Goal: Use online tool/utility: Utilize a website feature to perform a specific function

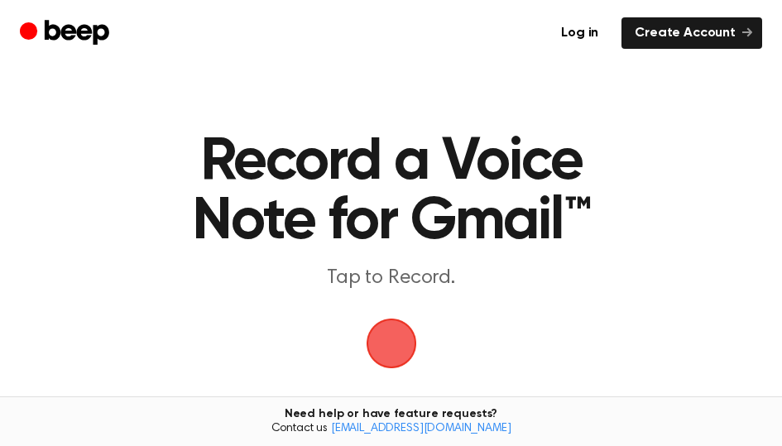
click at [390, 351] on span "button" at bounding box center [391, 343] width 46 height 46
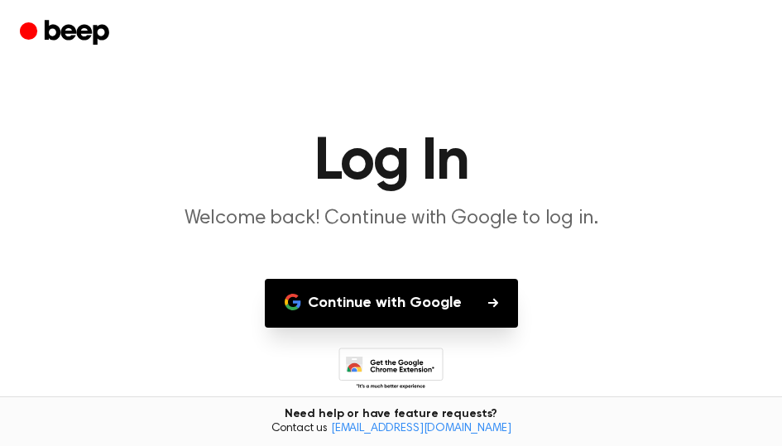
click at [427, 285] on button "Continue with Google" at bounding box center [391, 303] width 253 height 49
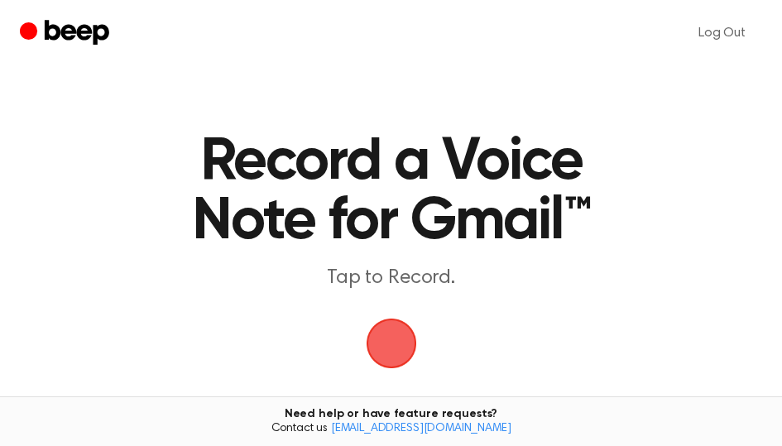
click at [408, 353] on span "button" at bounding box center [391, 343] width 46 height 46
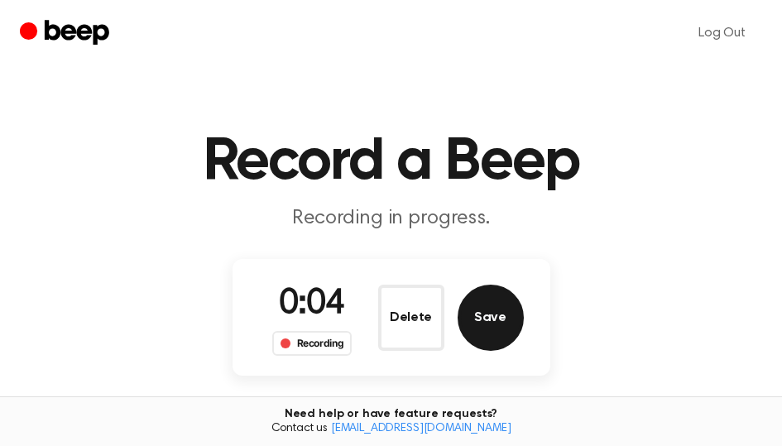
click at [488, 341] on button "Save" at bounding box center [491, 318] width 66 height 66
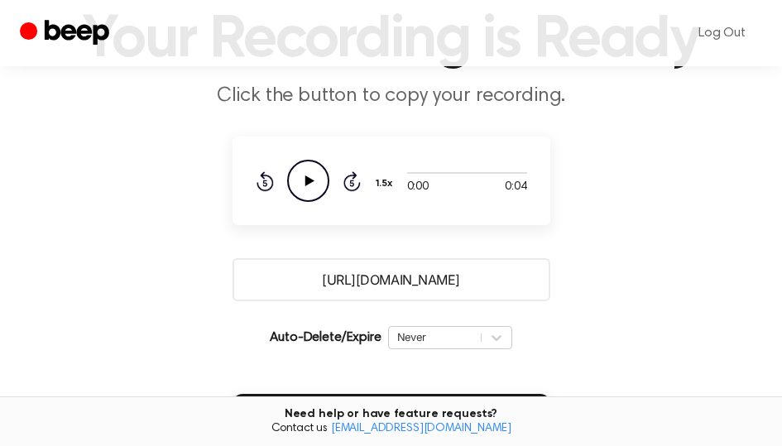
scroll to position [83, 0]
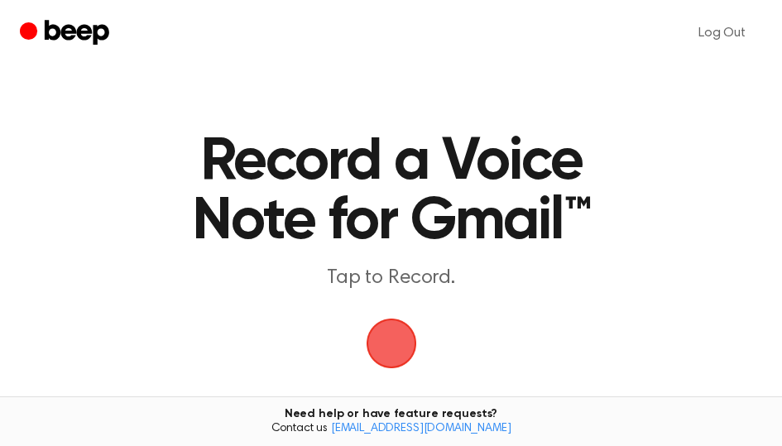
click at [398, 341] on span "button" at bounding box center [391, 343] width 46 height 46
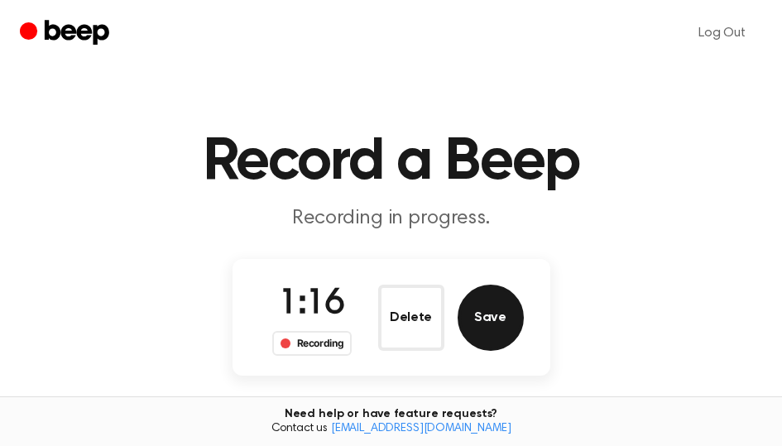
click at [503, 320] on button "Save" at bounding box center [491, 318] width 66 height 66
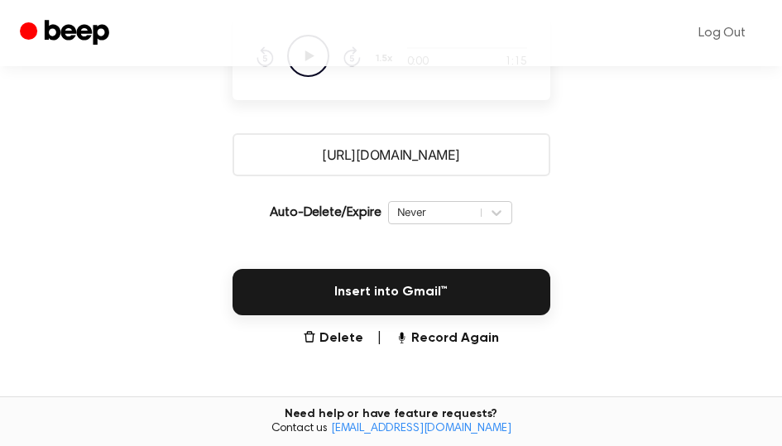
scroll to position [248, 0]
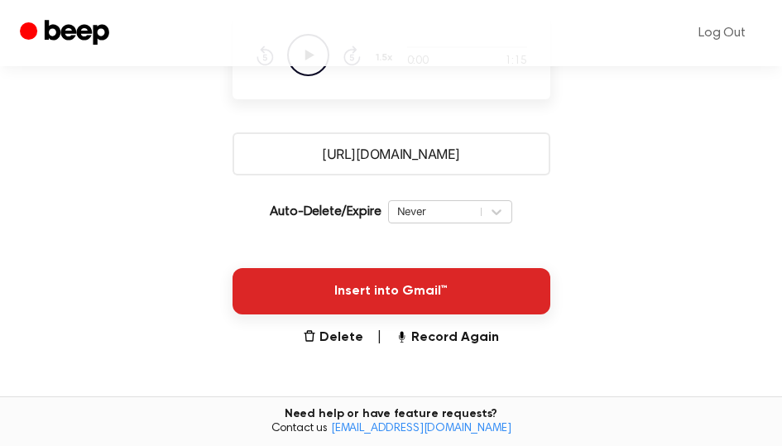
click at [414, 291] on button "Insert into Gmail™" at bounding box center [392, 291] width 318 height 46
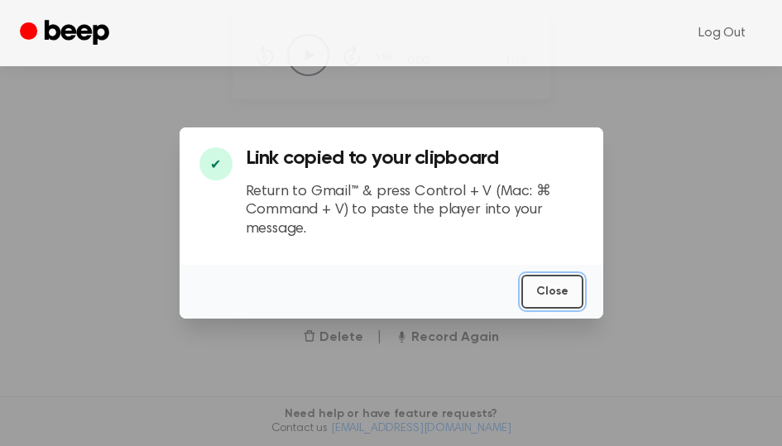
click at [559, 291] on button "Close" at bounding box center [553, 292] width 62 height 34
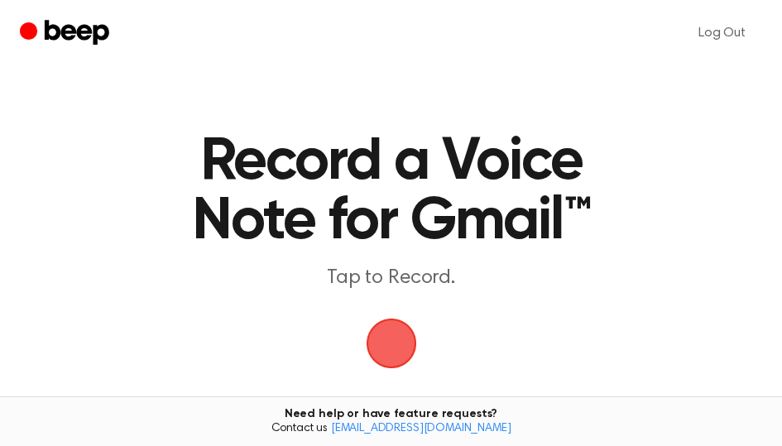
click at [402, 334] on span "button" at bounding box center [391, 344] width 51 height 51
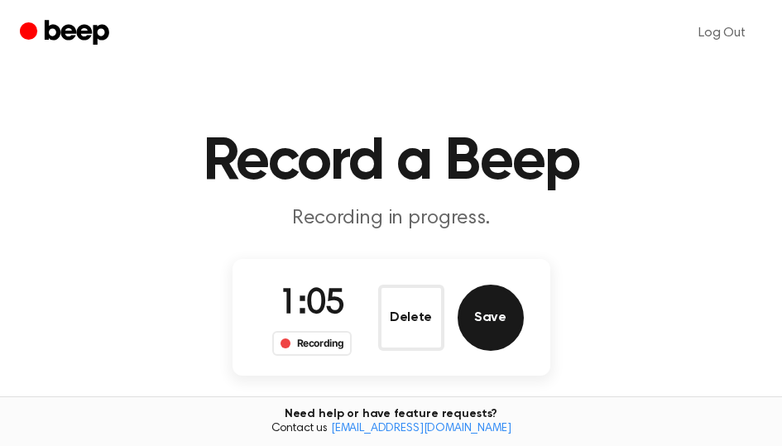
click at [489, 325] on button "Save" at bounding box center [491, 318] width 66 height 66
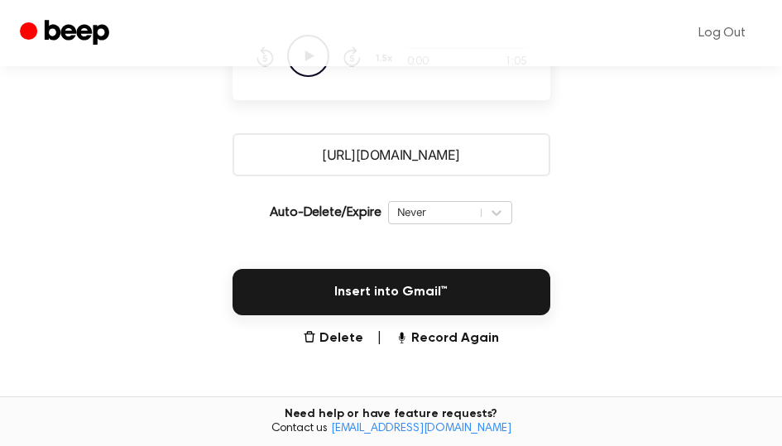
scroll to position [248, 0]
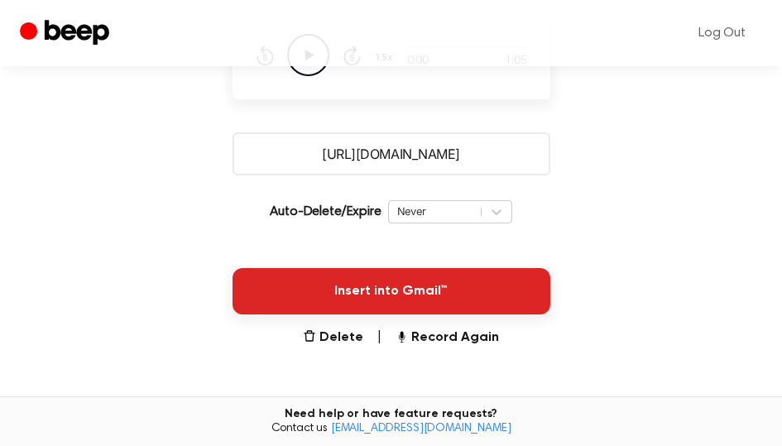
click at [431, 285] on button "Insert into Gmail™" at bounding box center [392, 291] width 318 height 46
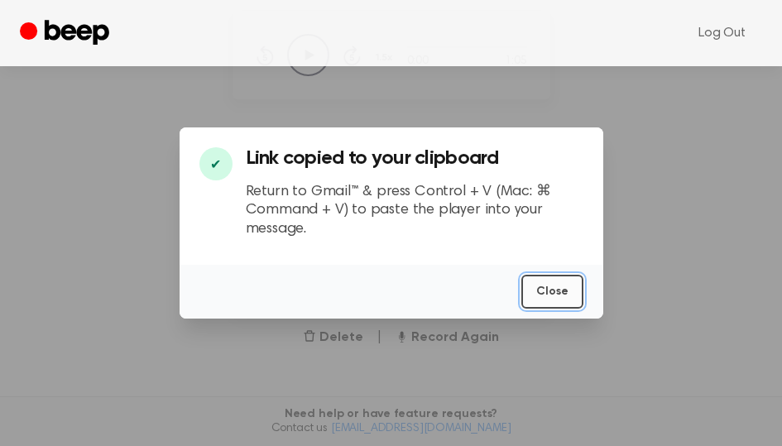
click at [571, 283] on button "Close" at bounding box center [553, 292] width 62 height 34
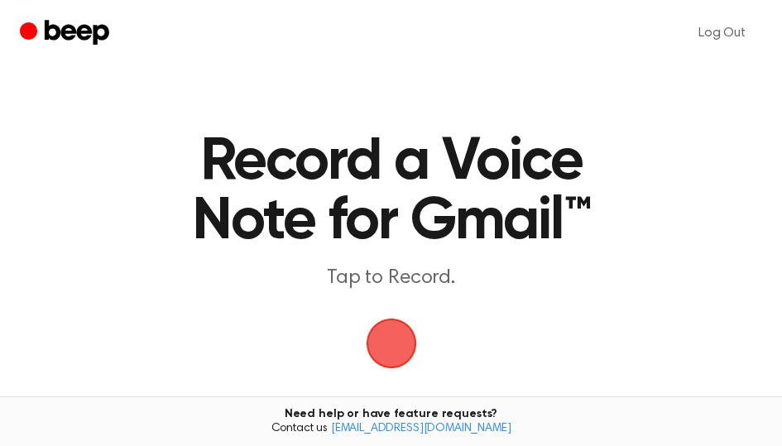
click at [405, 330] on span "button" at bounding box center [391, 343] width 46 height 46
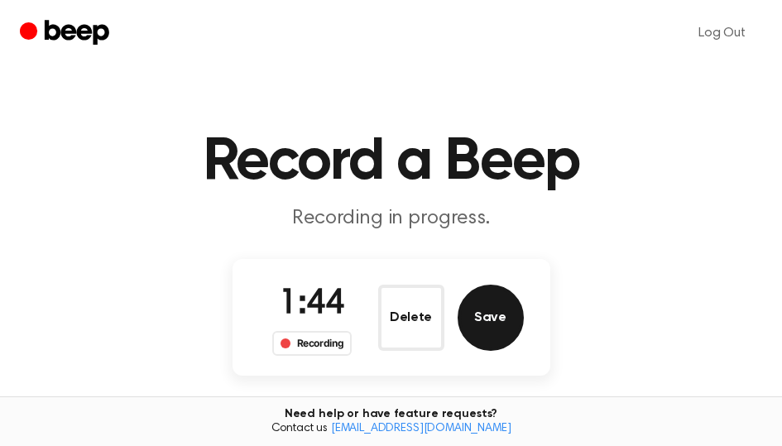
click at [481, 325] on button "Save" at bounding box center [491, 318] width 66 height 66
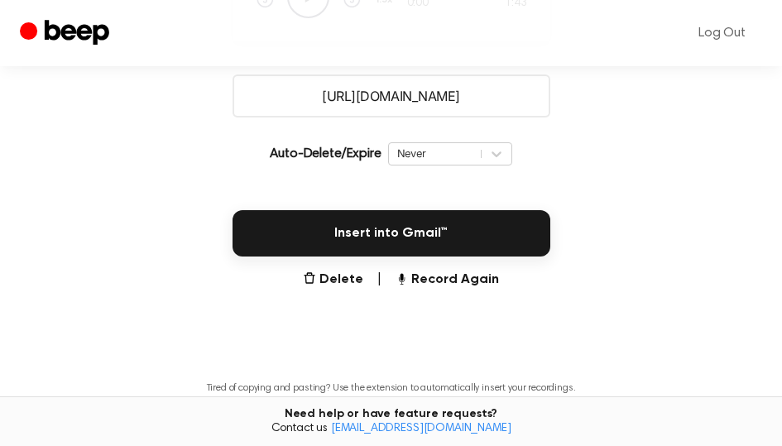
scroll to position [331, 0]
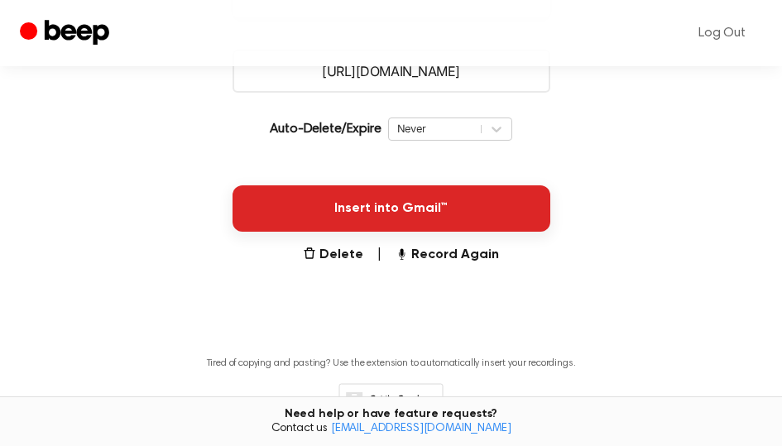
click at [409, 207] on button "Insert into Gmail™" at bounding box center [392, 208] width 318 height 46
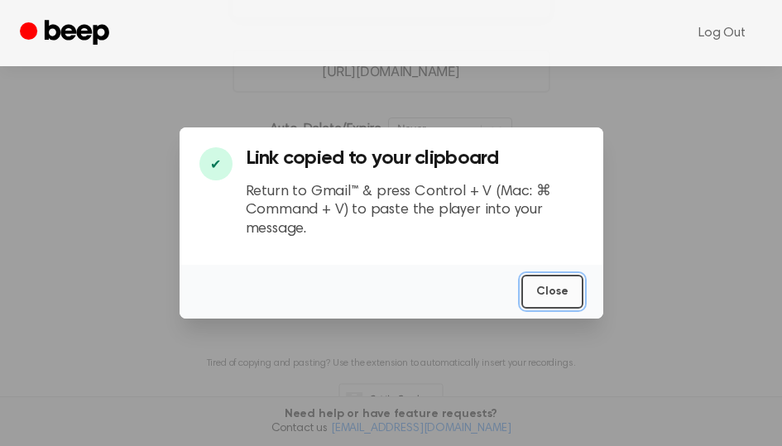
click at [556, 294] on button "Close" at bounding box center [553, 292] width 62 height 34
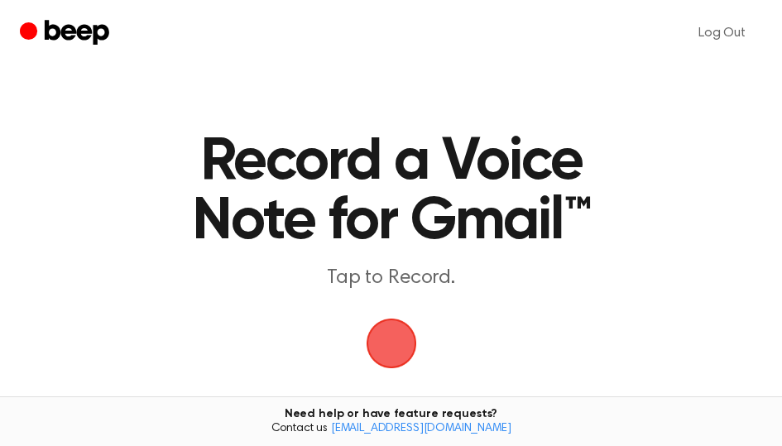
click at [389, 327] on span "button" at bounding box center [391, 343] width 46 height 46
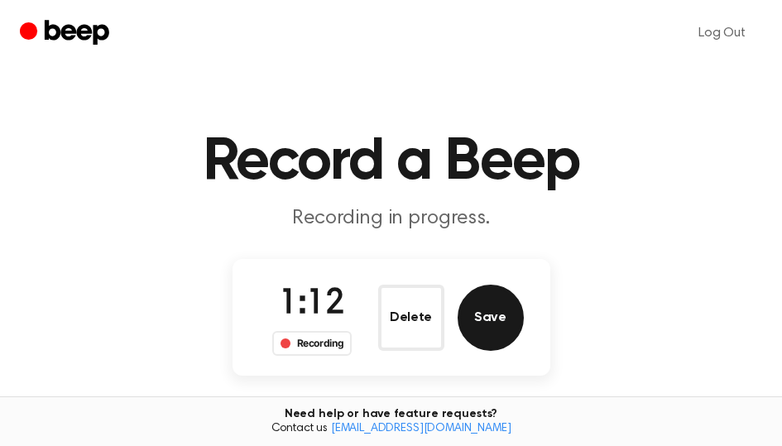
click at [469, 325] on button "Save" at bounding box center [491, 318] width 66 height 66
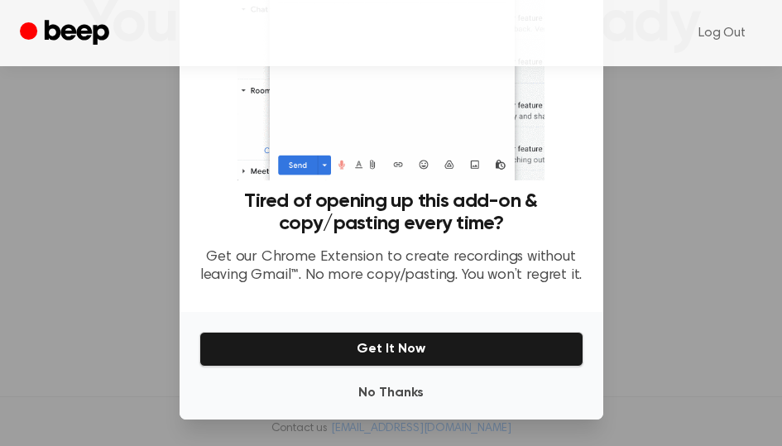
scroll to position [166, 0]
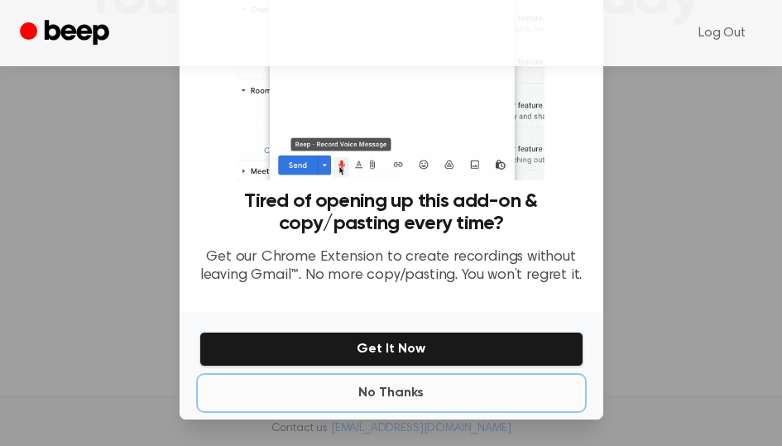
click at [392, 393] on button "No Thanks" at bounding box center [392, 393] width 384 height 33
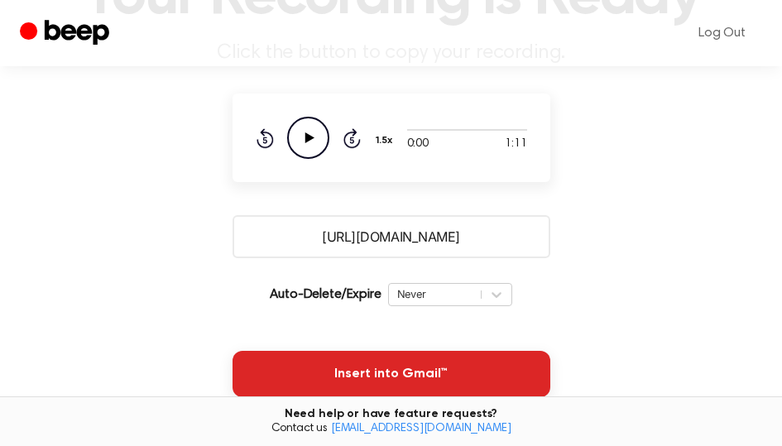
click at [404, 367] on button "Insert into Gmail™" at bounding box center [392, 374] width 318 height 46
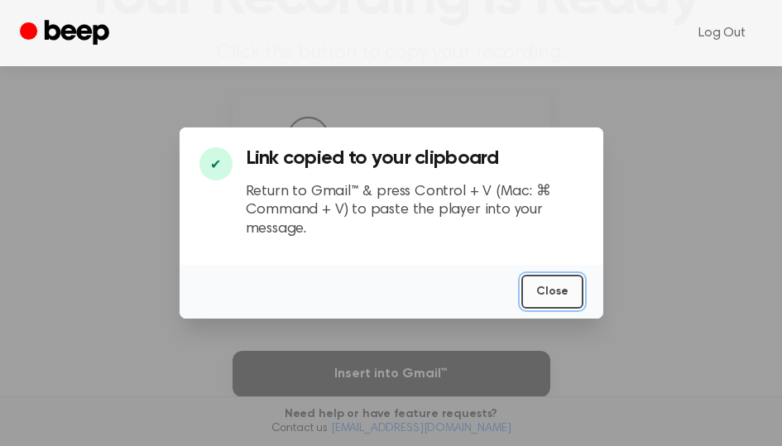
click at [544, 282] on button "Close" at bounding box center [553, 292] width 62 height 34
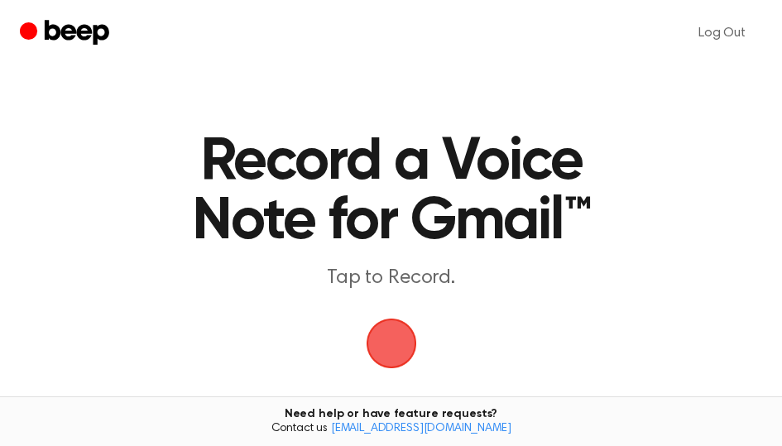
click at [378, 343] on span "button" at bounding box center [391, 343] width 46 height 46
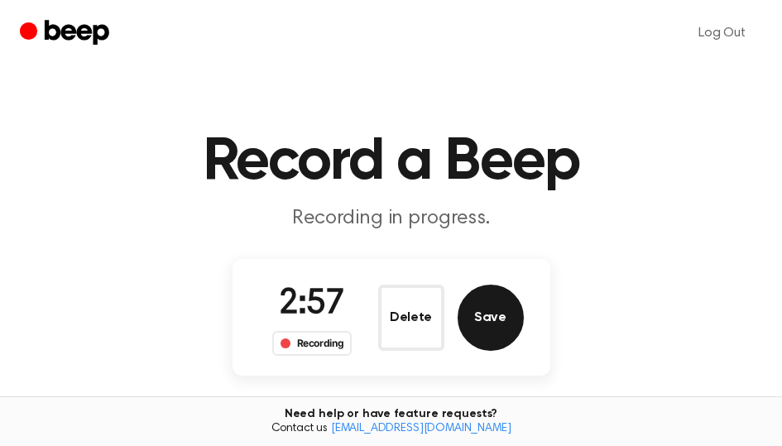
click at [477, 331] on button "Save" at bounding box center [491, 318] width 66 height 66
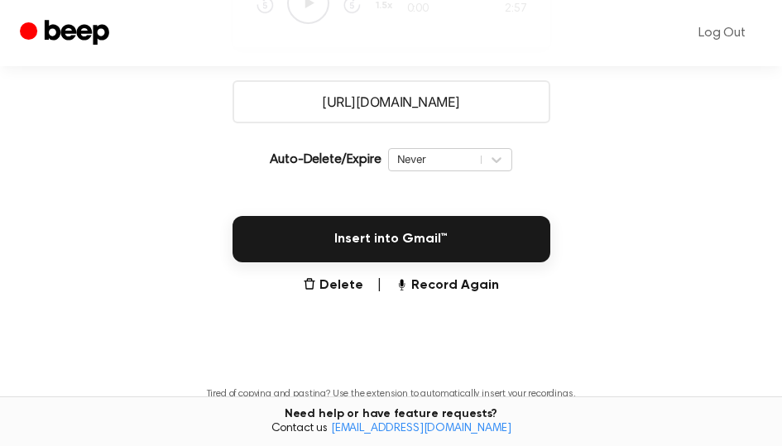
scroll to position [331, 0]
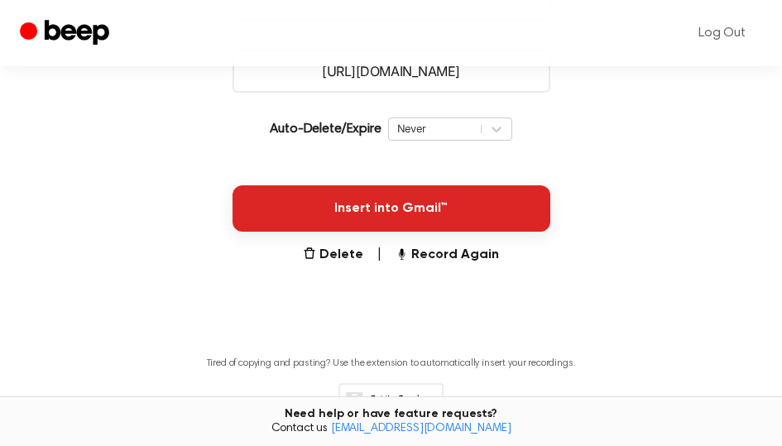
click at [456, 213] on button "Insert into Gmail™" at bounding box center [392, 208] width 318 height 46
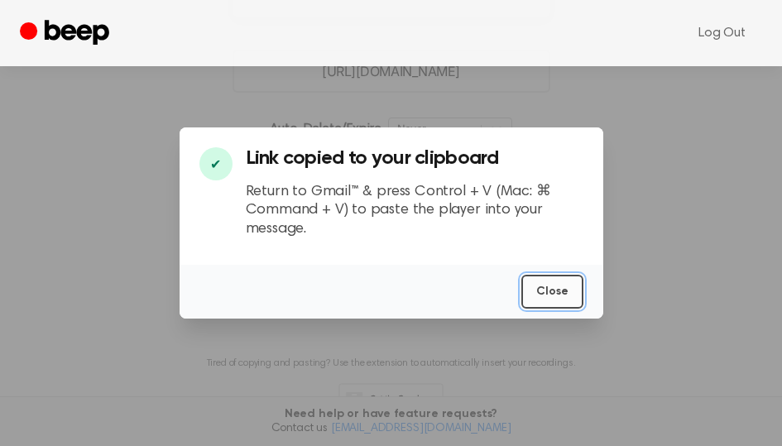
click at [560, 298] on button "Close" at bounding box center [553, 292] width 62 height 34
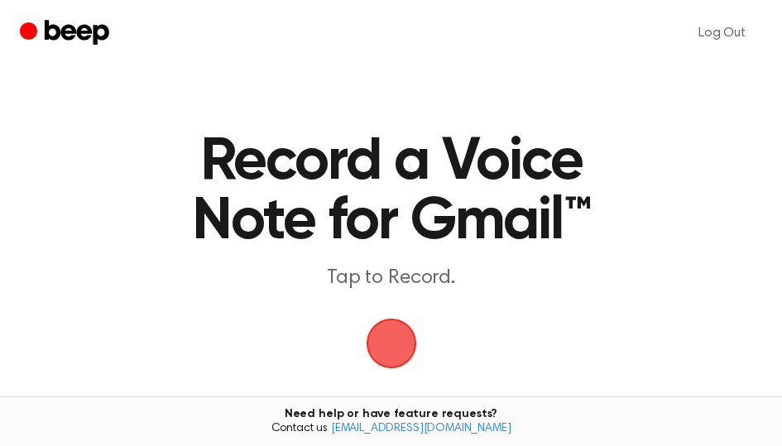
click at [404, 350] on span "button" at bounding box center [391, 343] width 93 height 93
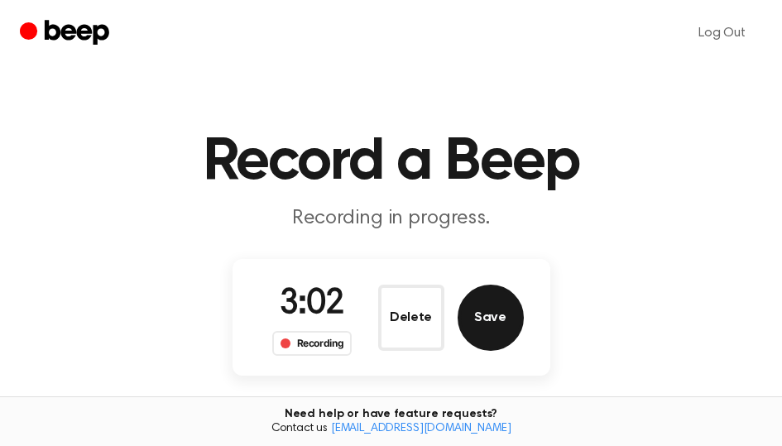
click at [503, 321] on button "Save" at bounding box center [491, 318] width 66 height 66
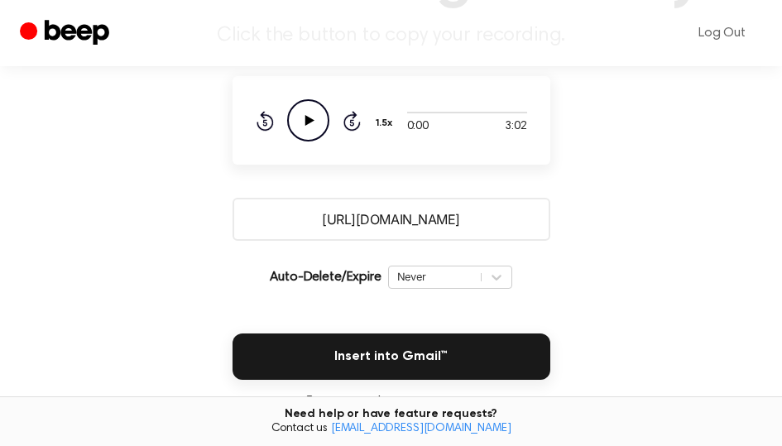
scroll to position [248, 0]
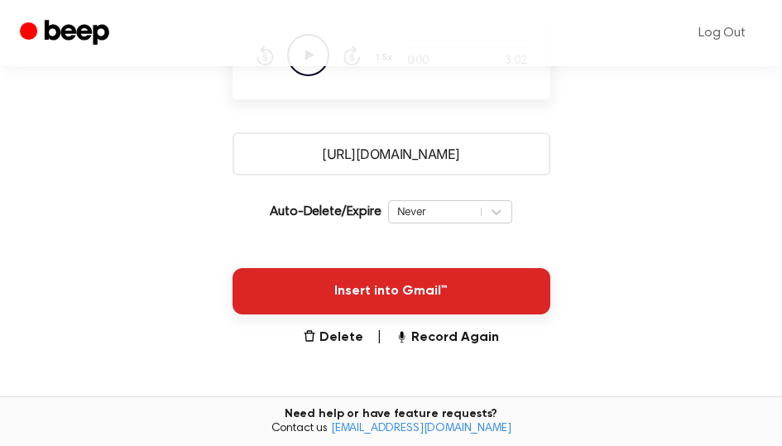
click at [421, 286] on button "Insert into Gmail™" at bounding box center [392, 291] width 318 height 46
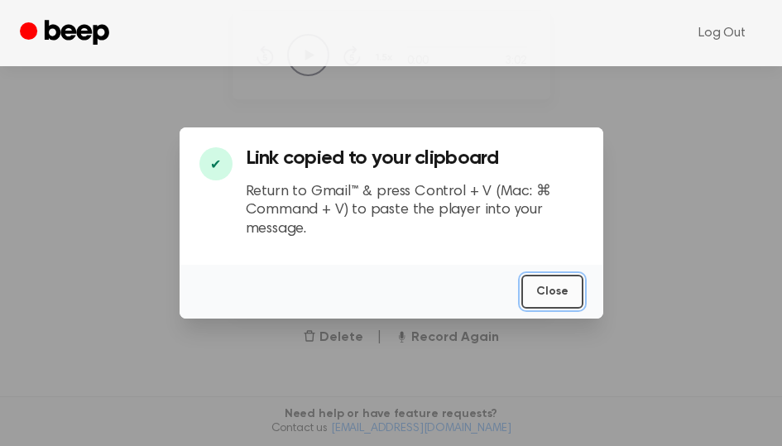
click at [567, 296] on button "Close" at bounding box center [553, 292] width 62 height 34
